Goal: Task Accomplishment & Management: Use online tool/utility

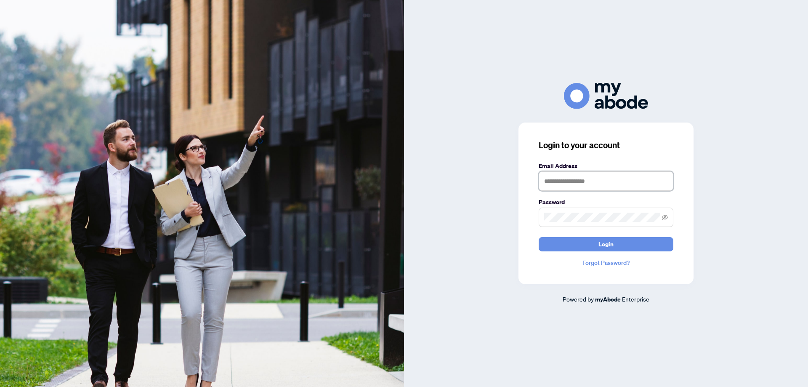
click at [610, 176] on input "text" at bounding box center [606, 180] width 135 height 19
type input "*******"
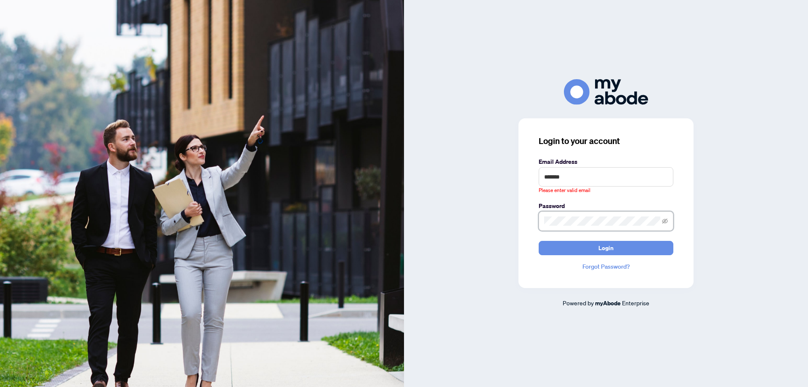
click at [539, 241] on button "Login" at bounding box center [606, 248] width 135 height 14
drag, startPoint x: 571, startPoint y: 174, endPoint x: 452, endPoint y: 189, distance: 119.2
click at [452, 189] on div "Login to your account Email Address ******* Please enter valid email Password L…" at bounding box center [606, 193] width 404 height 228
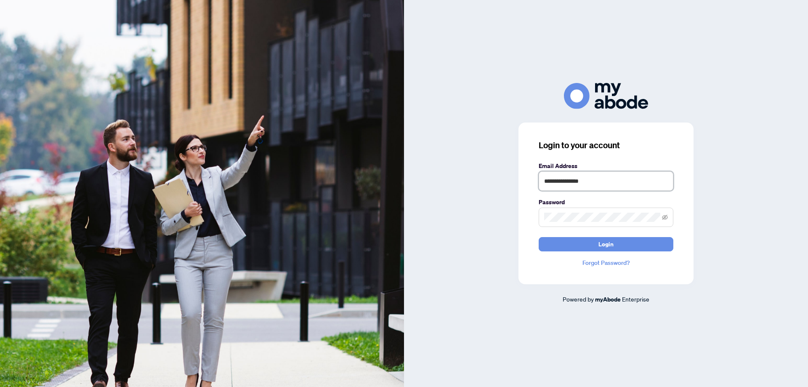
type input "**********"
click at [539, 237] on button "Login" at bounding box center [606, 244] width 135 height 14
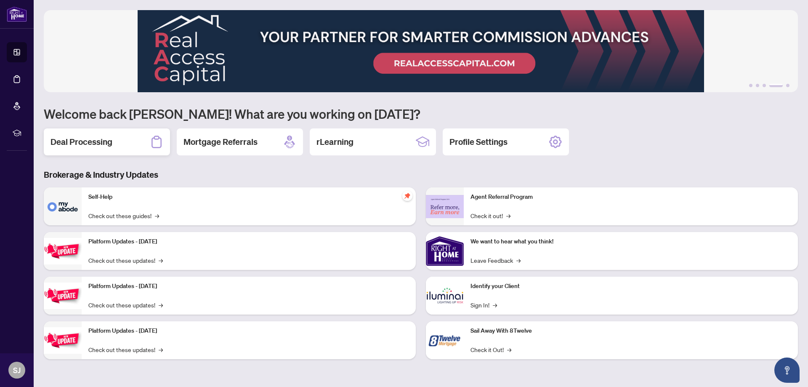
click at [93, 139] on h2 "Deal Processing" at bounding box center [81, 142] width 62 height 12
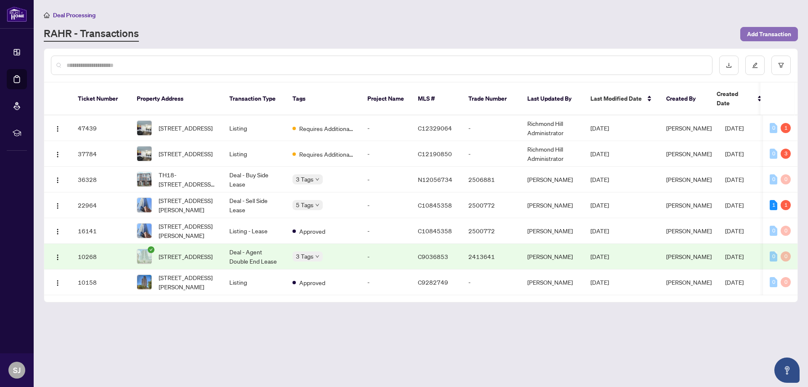
click at [757, 35] on span "Add Transaction" at bounding box center [769, 33] width 44 height 13
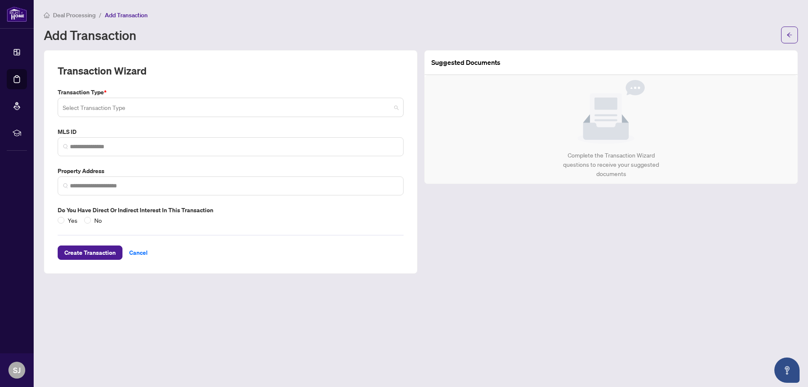
click at [197, 112] on input "search" at bounding box center [227, 108] width 328 height 19
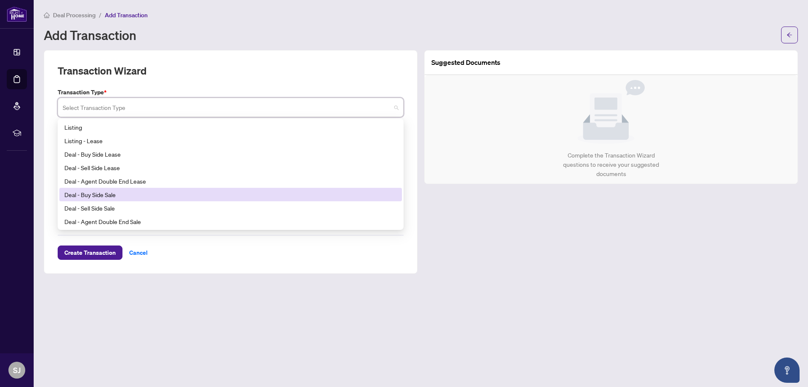
click at [177, 194] on div "Deal - Buy Side Sale" at bounding box center [230, 194] width 332 height 9
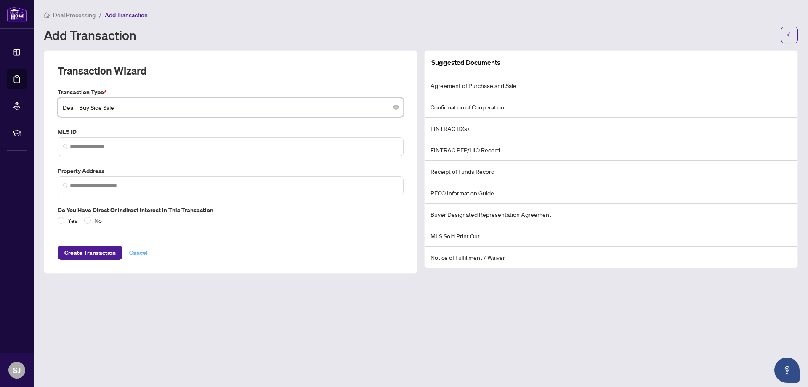
click at [136, 253] on span "Cancel" at bounding box center [138, 252] width 19 height 13
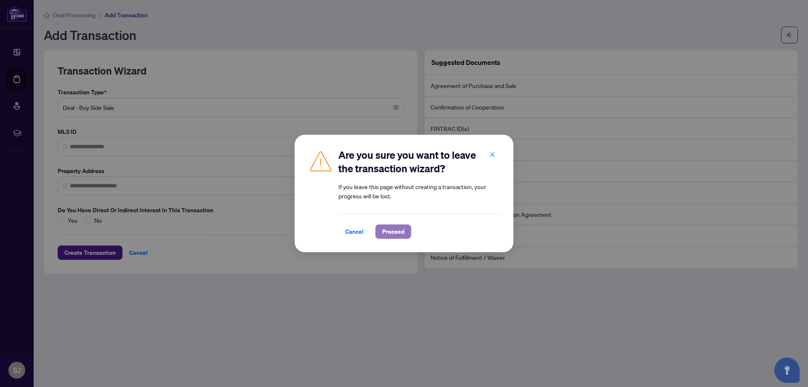
click at [389, 234] on span "Proceed" at bounding box center [393, 231] width 22 height 13
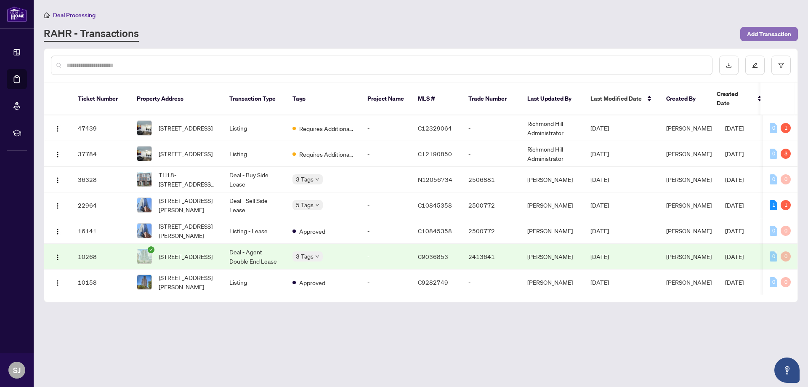
click at [779, 35] on span "Add Transaction" at bounding box center [769, 33] width 44 height 13
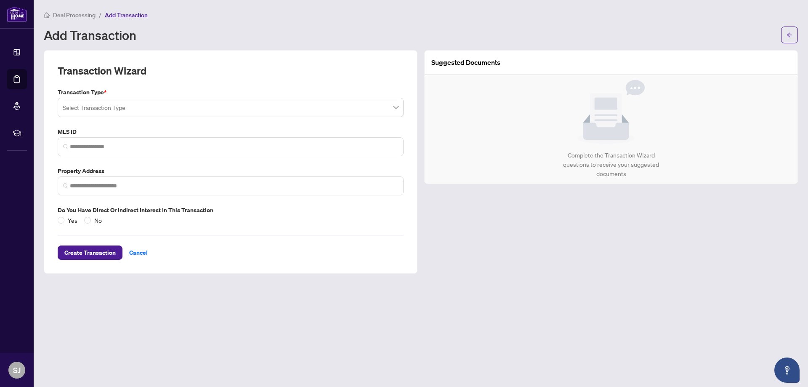
click at [223, 112] on input "search" at bounding box center [227, 108] width 328 height 19
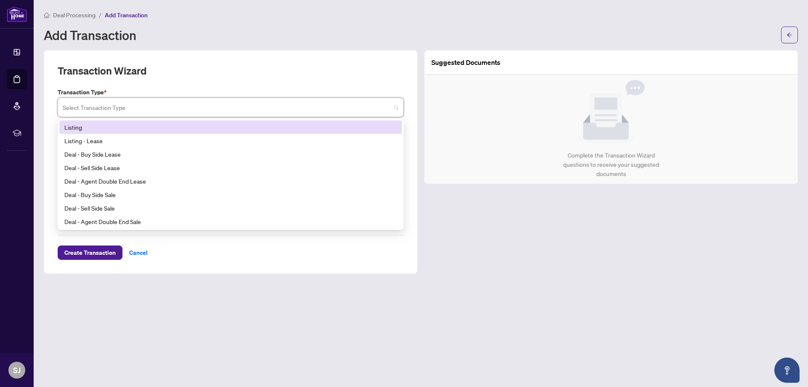
click at [219, 87] on div "Transaction Wizard" at bounding box center [231, 76] width 346 height 24
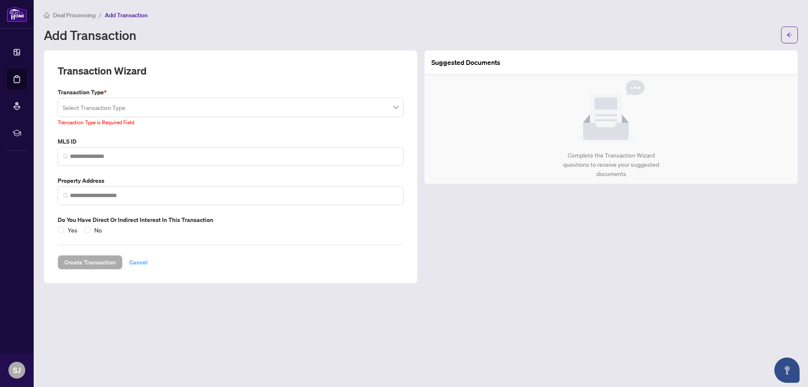
click at [131, 262] on span "Cancel" at bounding box center [138, 261] width 19 height 13
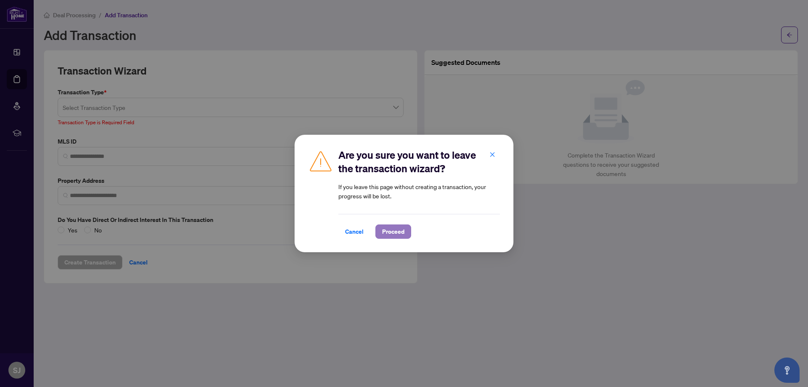
click at [398, 231] on span "Proceed" at bounding box center [393, 231] width 22 height 13
